Goal: Transaction & Acquisition: Purchase product/service

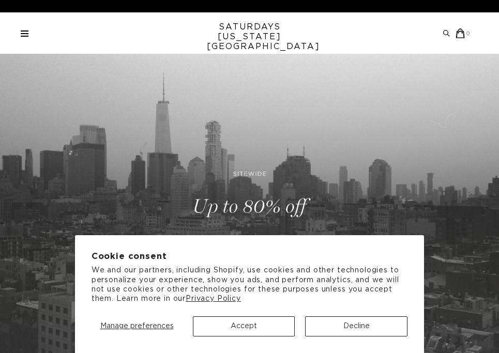
click at [25, 26] on div "Archive Sale Men's Tees Shirts Shorts Swim Knitwear Pants Sweats Women's" at bounding box center [249, 32] width 499 height 41
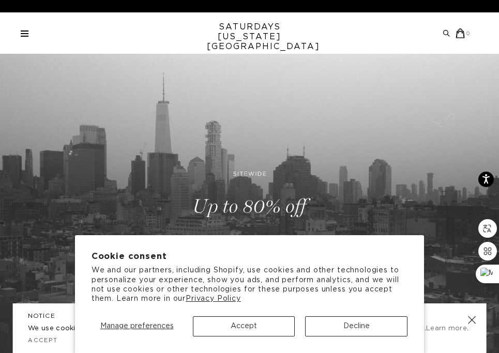
click at [24, 34] on link at bounding box center [25, 33] width 8 height 6
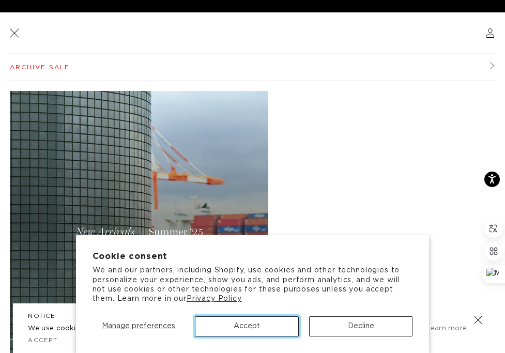
click at [283, 329] on button "Accept" at bounding box center [247, 326] width 104 height 20
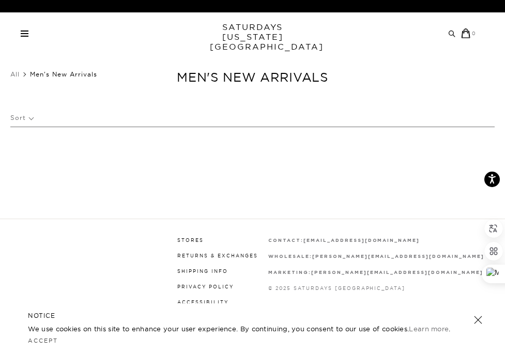
click at [35, 117] on div "Sort" at bounding box center [252, 118] width 484 height 24
click at [49, 78] on span "Men's New Arrivals" at bounding box center [63, 74] width 67 height 8
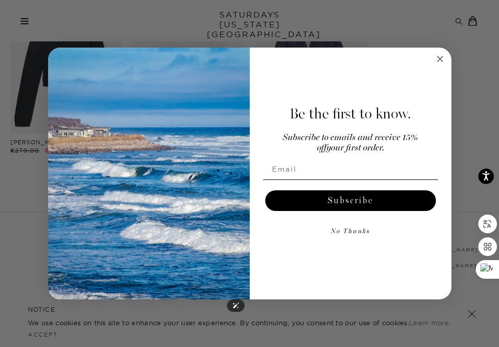
scroll to position [1395, 0]
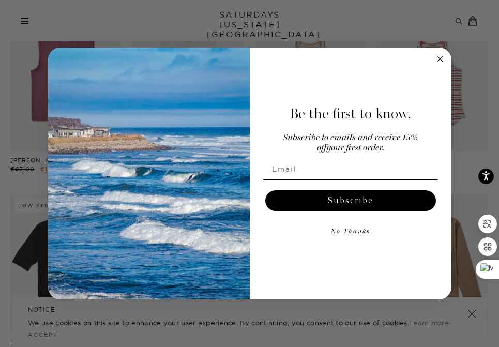
click at [442, 57] on circle "Close dialog" at bounding box center [440, 59] width 12 height 12
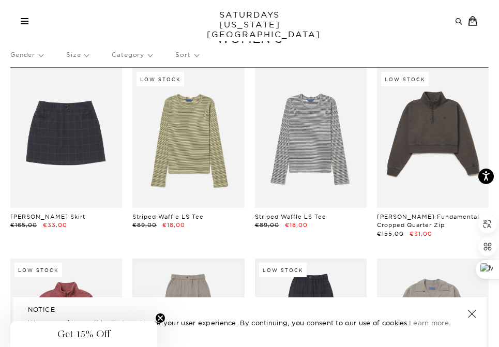
scroll to position [0, 0]
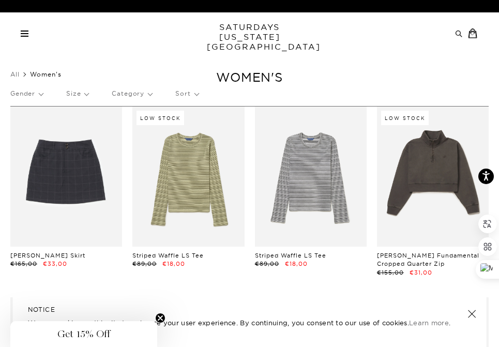
click at [42, 95] on p "Gender" at bounding box center [26, 94] width 33 height 24
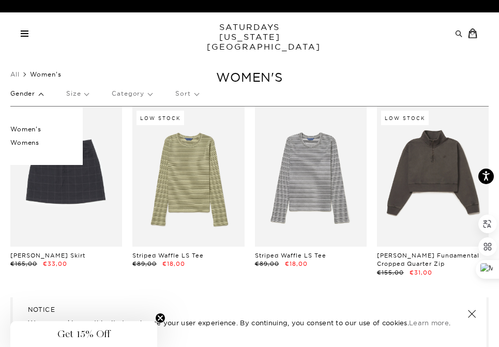
click at [26, 130] on p "Women's" at bounding box center [41, 128] width 62 height 13
